Goal: Task Accomplishment & Management: Manage account settings

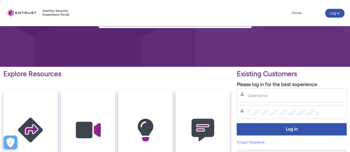
scroll to position [83, 0]
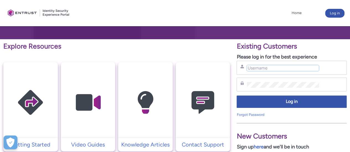
click at [266, 67] on input "Username" at bounding box center [282, 68] width 72 height 6
type input "[EMAIL_ADDRESS][DOMAIN_NAME]"
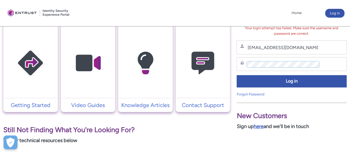
scroll to position [111, 0]
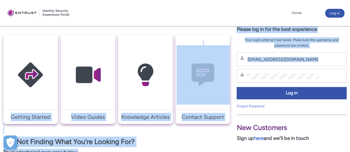
drag, startPoint x: 288, startPoint y: 80, endPoint x: 196, endPoint y: 73, distance: 91.7
click at [196, 73] on div "Explore Resources Getting Started Video Guides Knowledge Articles Contact Suppo…" at bounding box center [175, 134] width 350 height 245
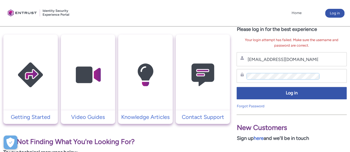
click at [234, 76] on div "Existing Customers Please log in for the best experience Your login attempt has…" at bounding box center [291, 134] width 117 height 245
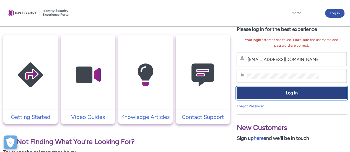
click at [280, 95] on span "Log in" at bounding box center [291, 93] width 103 height 6
click at [283, 89] on button "Log in" at bounding box center [291, 93] width 110 height 12
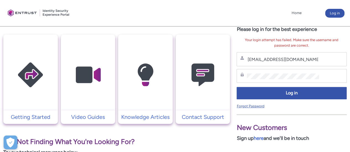
click at [243, 105] on link "Forgot Password" at bounding box center [250, 106] width 28 height 4
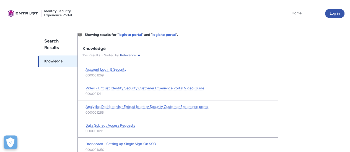
scroll to position [103, 0]
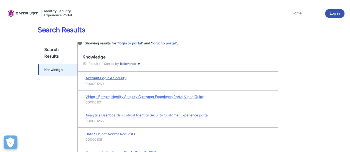
click at [108, 78] on span "Account Login & Security" at bounding box center [105, 78] width 41 height 4
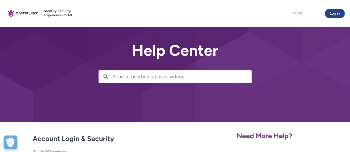
drag, startPoint x: 332, startPoint y: 14, endPoint x: 327, endPoint y: 17, distance: 6.7
click at [332, 14] on button "Log in" at bounding box center [334, 13] width 19 height 9
